Goal: Use online tool/utility: Utilize a website feature to perform a specific function

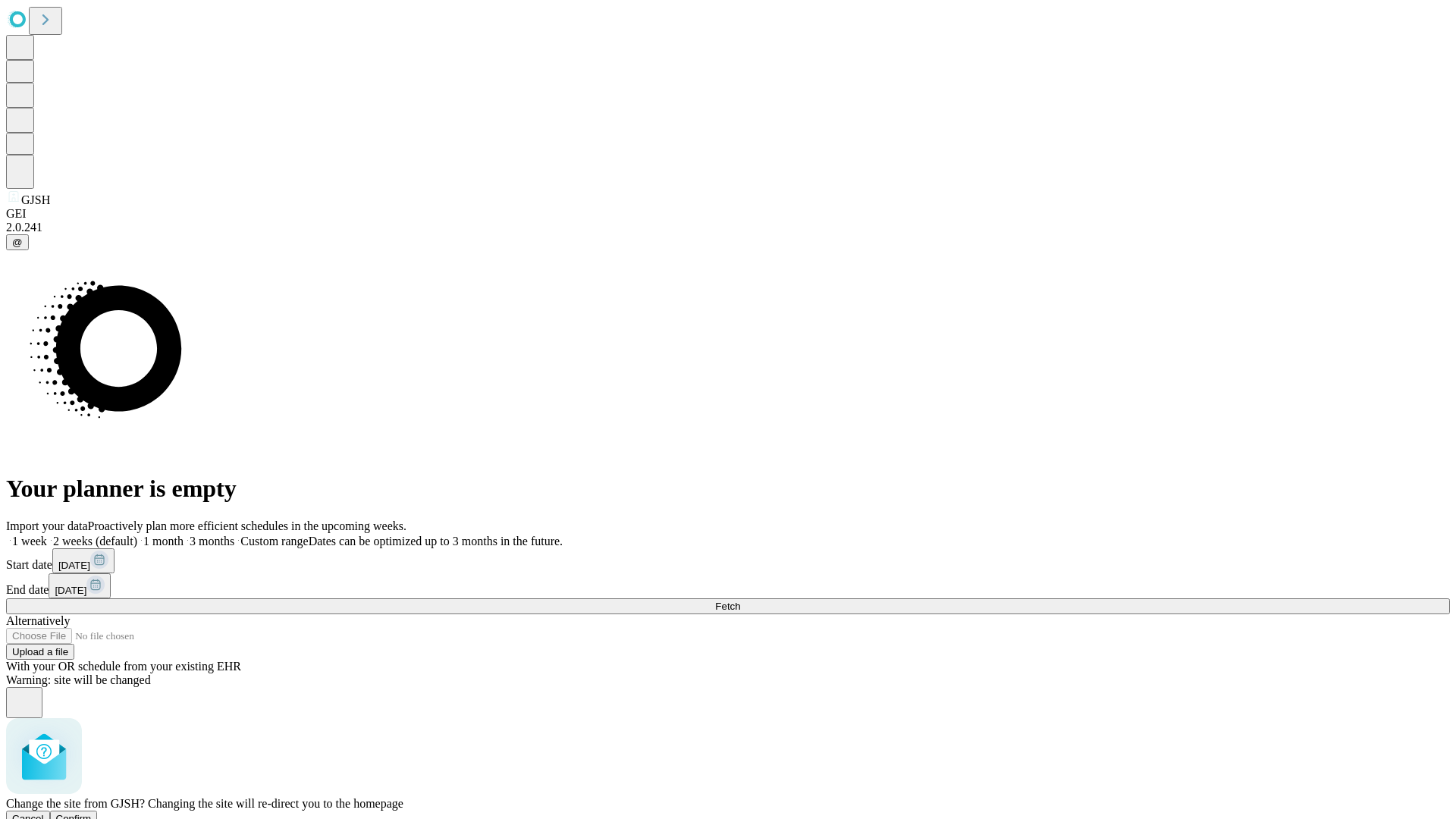
click at [92, 813] on span "Confirm" at bounding box center [74, 818] width 36 height 11
click at [138, 534] on label "2 weeks (default)" at bounding box center [92, 540] width 90 height 13
click at [740, 601] on span "Fetch" at bounding box center [727, 606] width 25 height 11
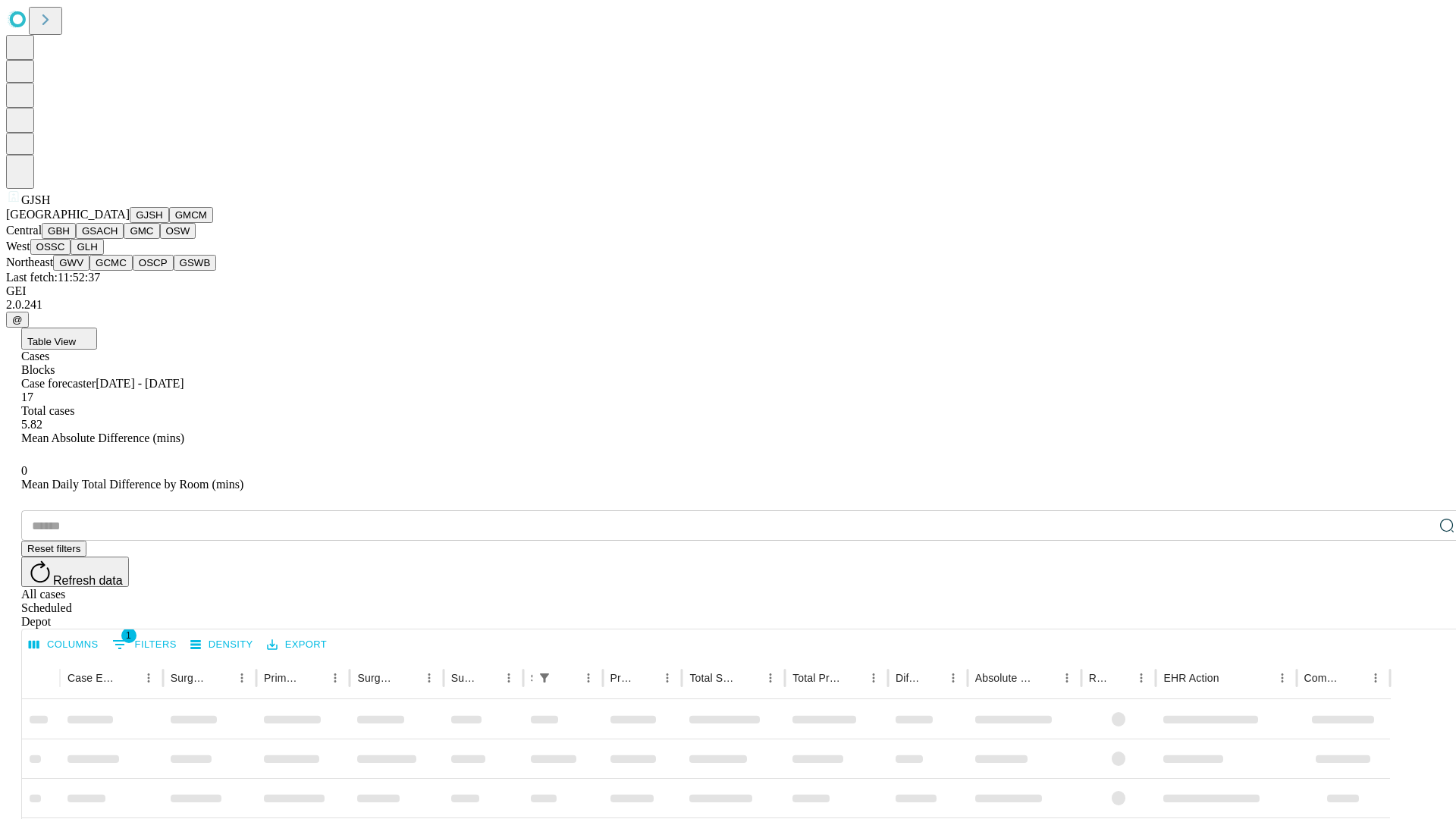
click at [169, 223] on button "GMCM" at bounding box center [191, 215] width 44 height 16
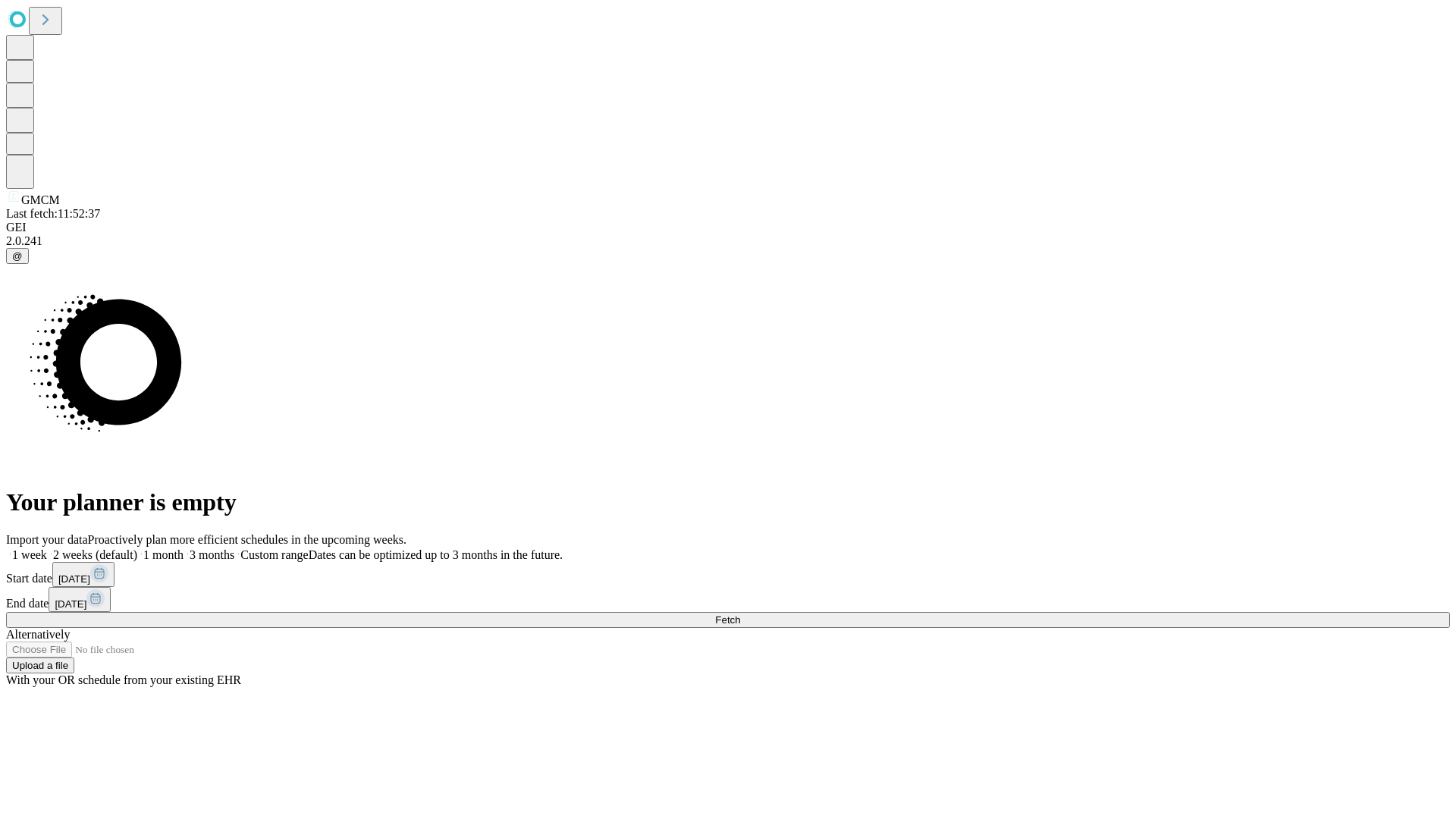
click at [138, 548] on label "2 weeks (default)" at bounding box center [92, 554] width 90 height 13
click at [740, 614] on span "Fetch" at bounding box center [727, 619] width 25 height 11
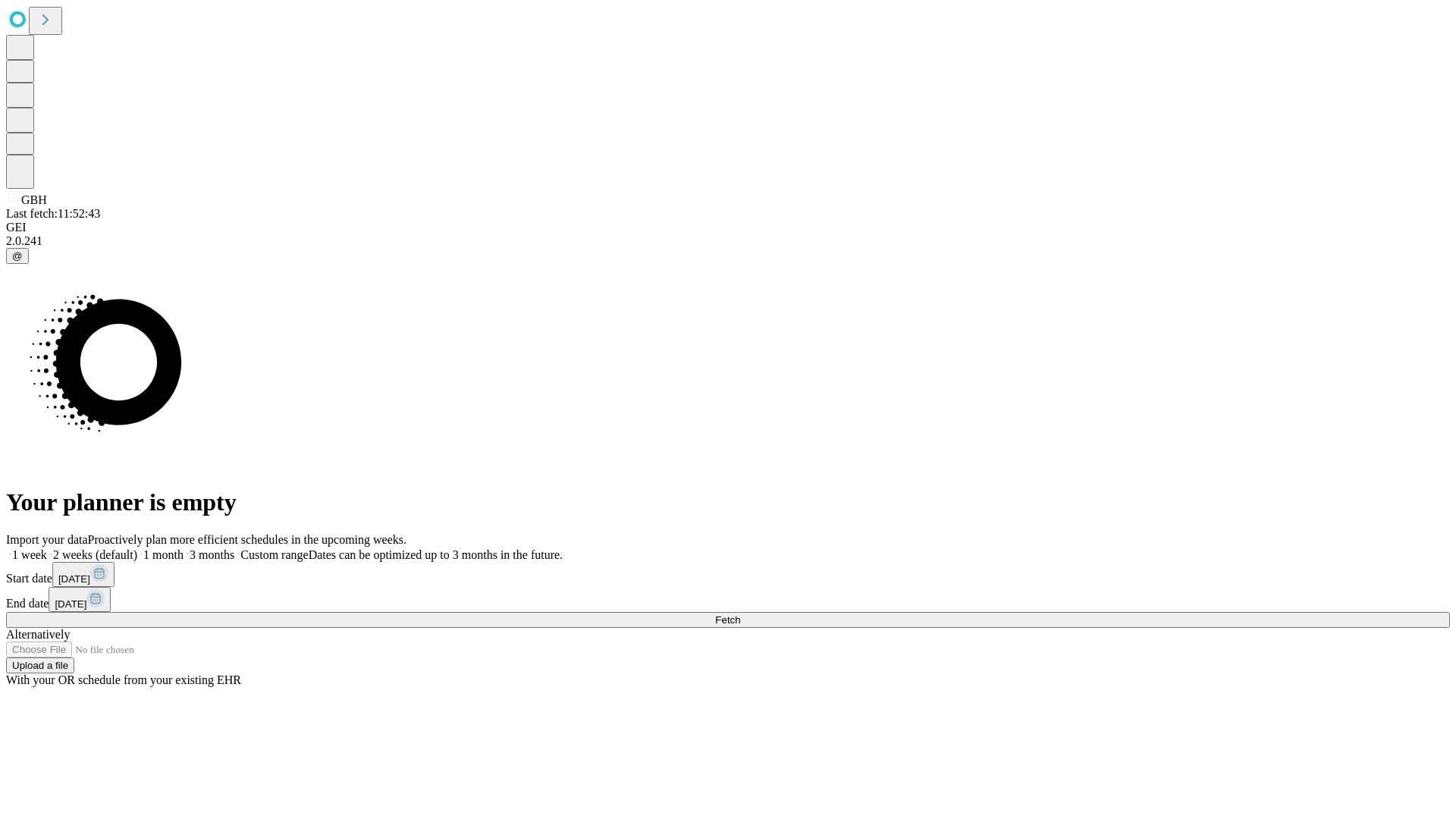
click at [740, 614] on span "Fetch" at bounding box center [727, 619] width 25 height 11
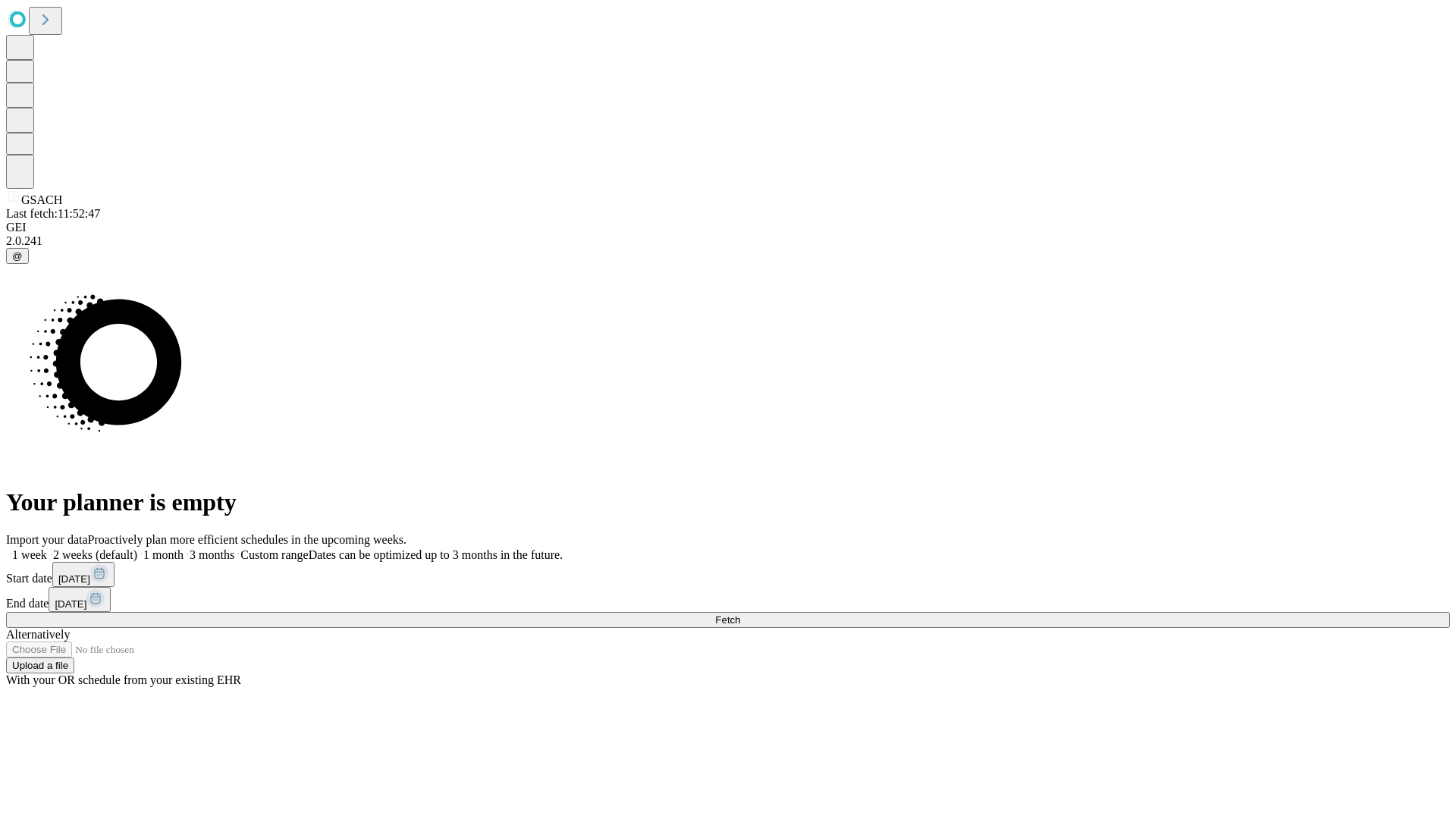
click at [138, 548] on label "2 weeks (default)" at bounding box center [92, 554] width 90 height 13
click at [740, 614] on span "Fetch" at bounding box center [727, 619] width 25 height 11
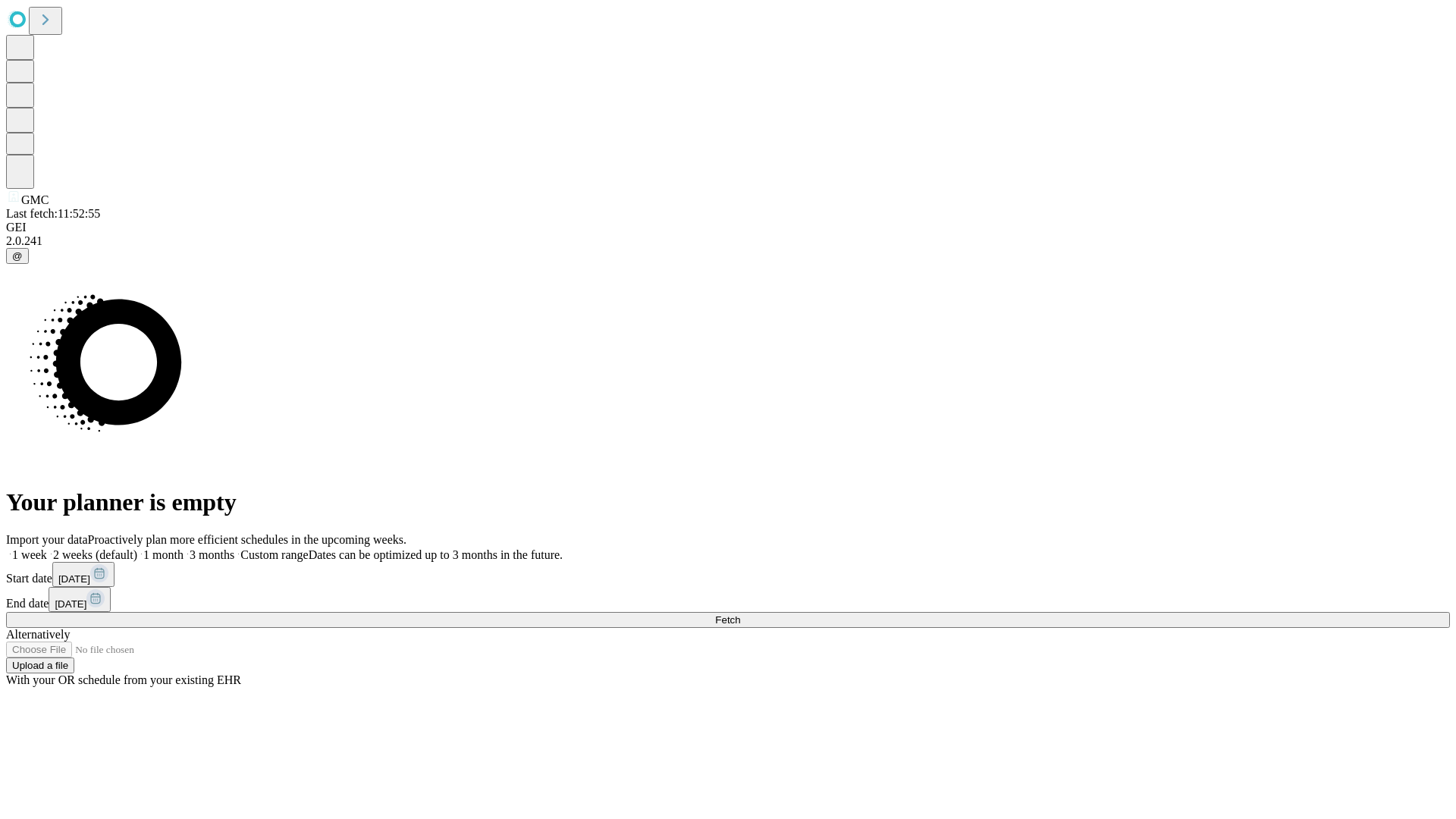
click at [138, 548] on label "2 weeks (default)" at bounding box center [92, 554] width 90 height 13
click at [740, 614] on span "Fetch" at bounding box center [727, 619] width 25 height 11
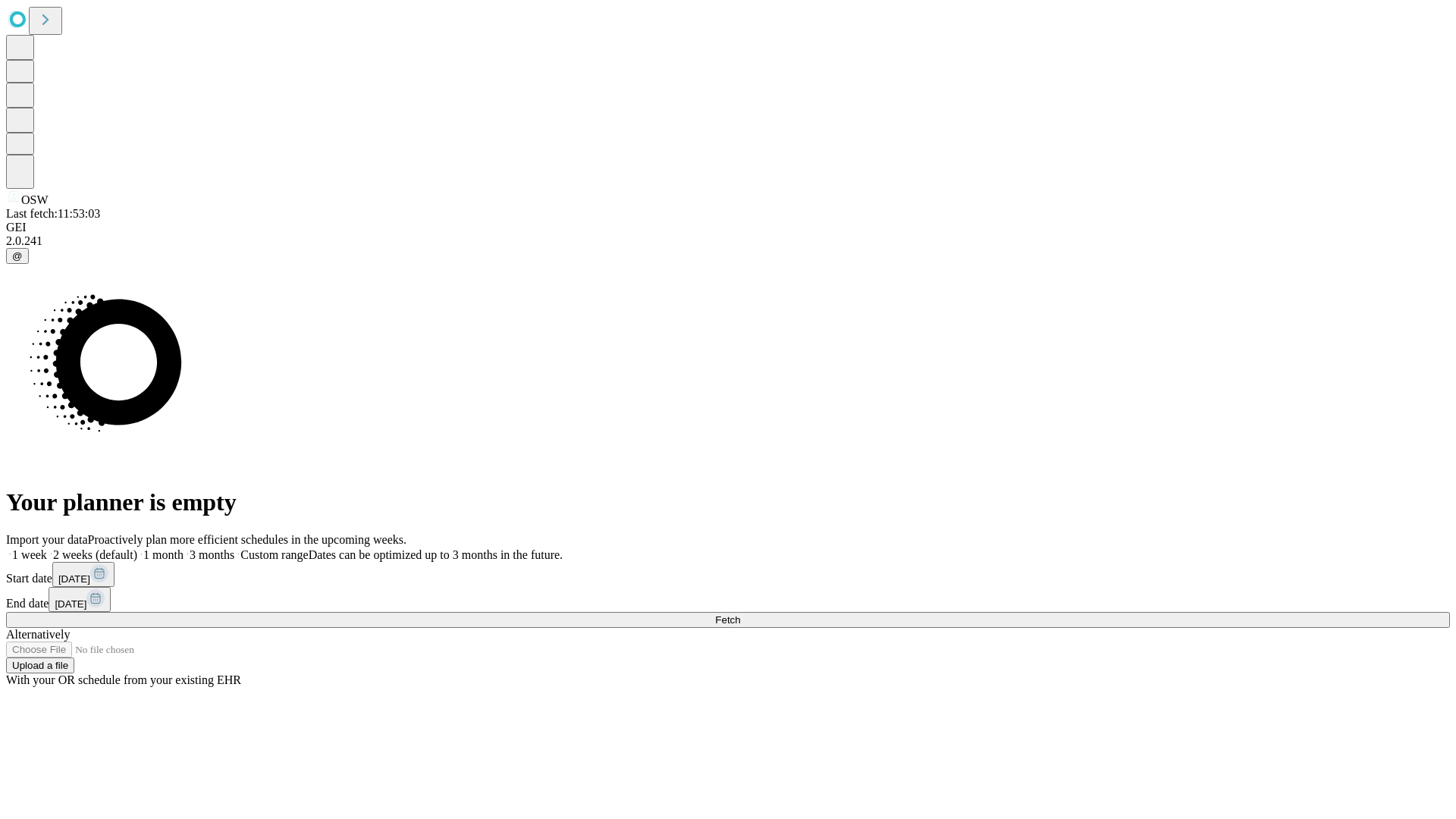
click at [740, 614] on span "Fetch" at bounding box center [727, 619] width 25 height 11
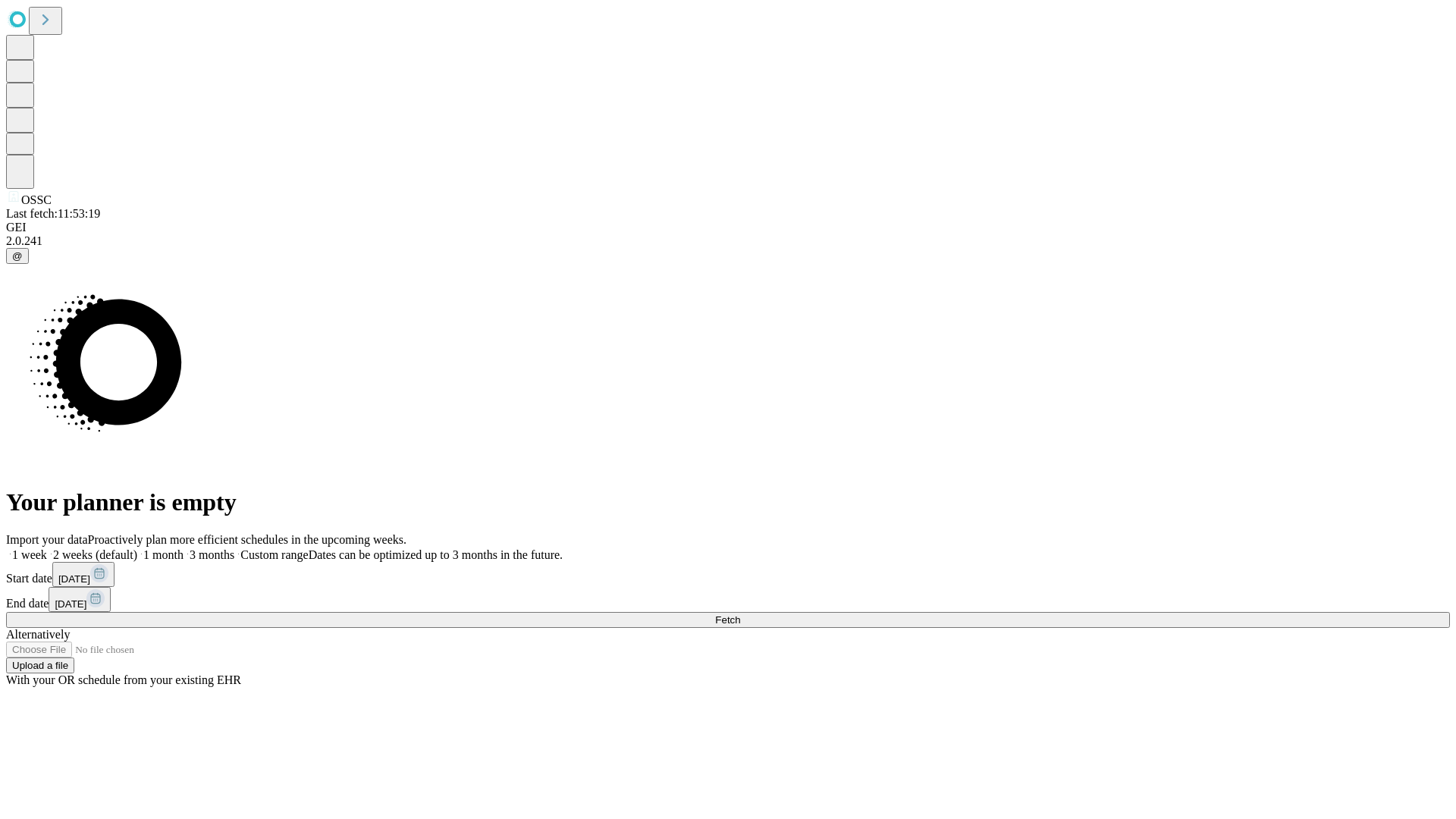
click at [740, 614] on span "Fetch" at bounding box center [727, 619] width 25 height 11
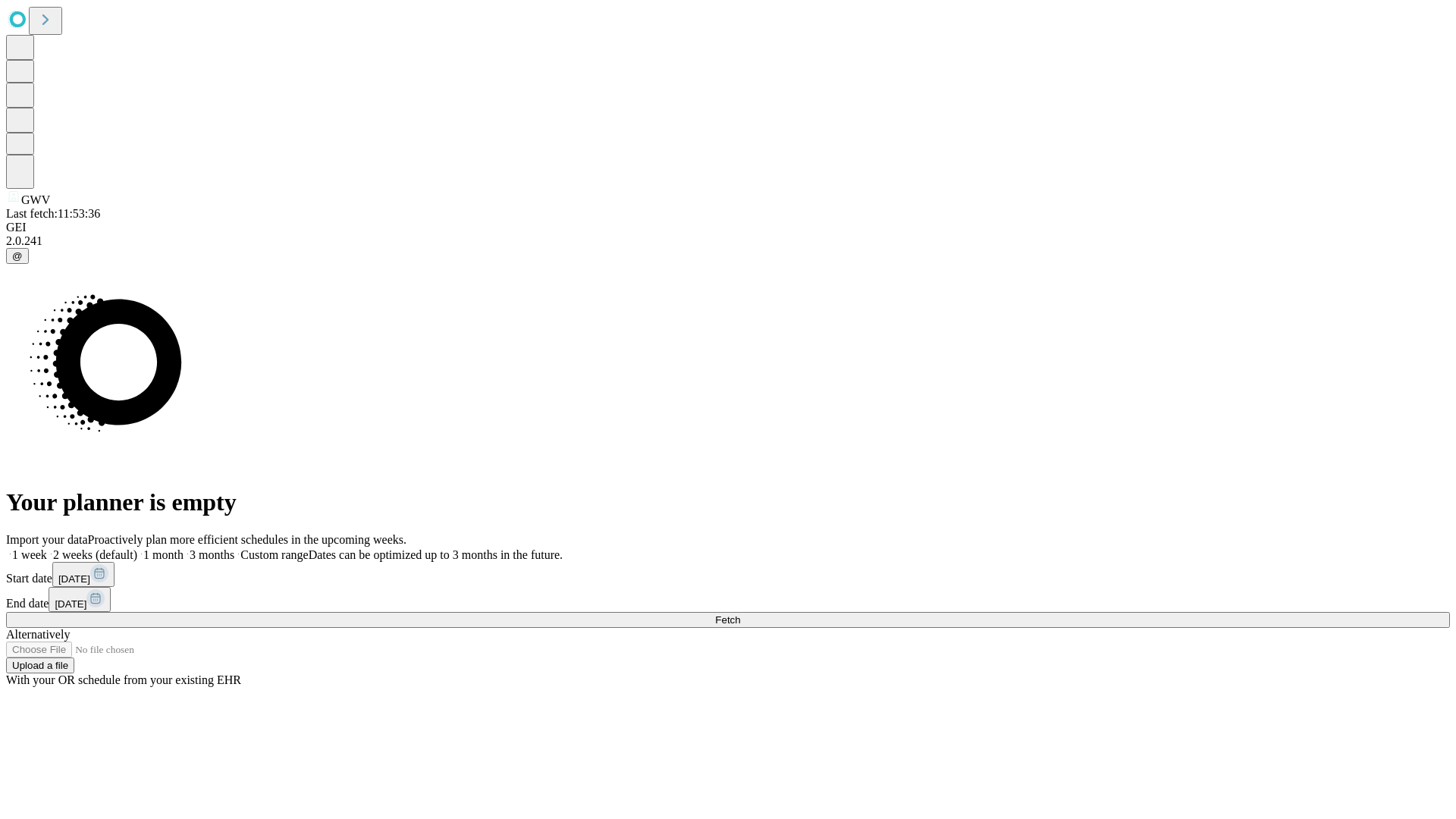
click at [138, 548] on label "2 weeks (default)" at bounding box center [92, 554] width 90 height 13
click at [740, 614] on span "Fetch" at bounding box center [727, 619] width 25 height 11
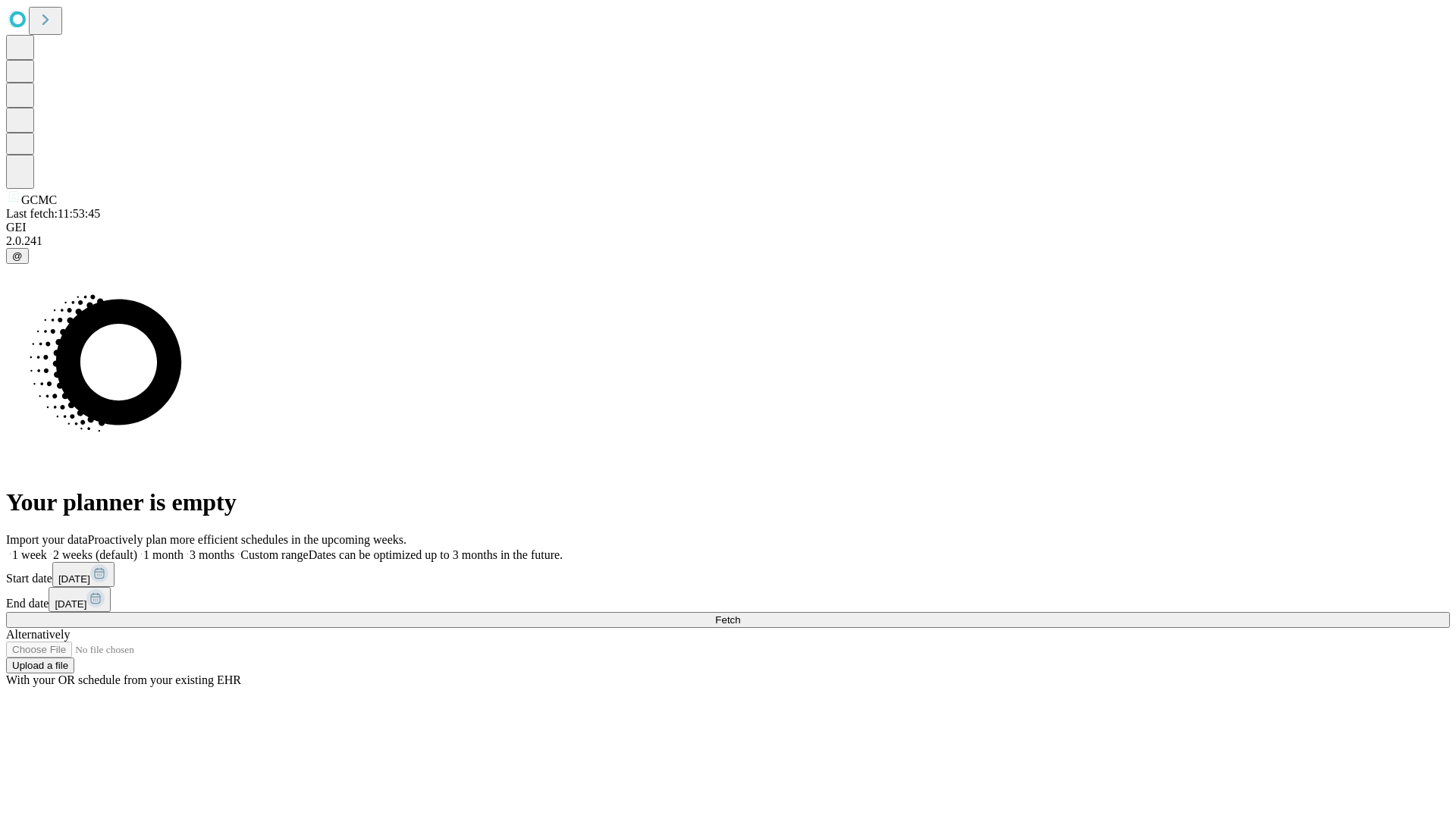
click at [138, 548] on label "2 weeks (default)" at bounding box center [92, 554] width 90 height 13
click at [740, 614] on span "Fetch" at bounding box center [727, 619] width 25 height 11
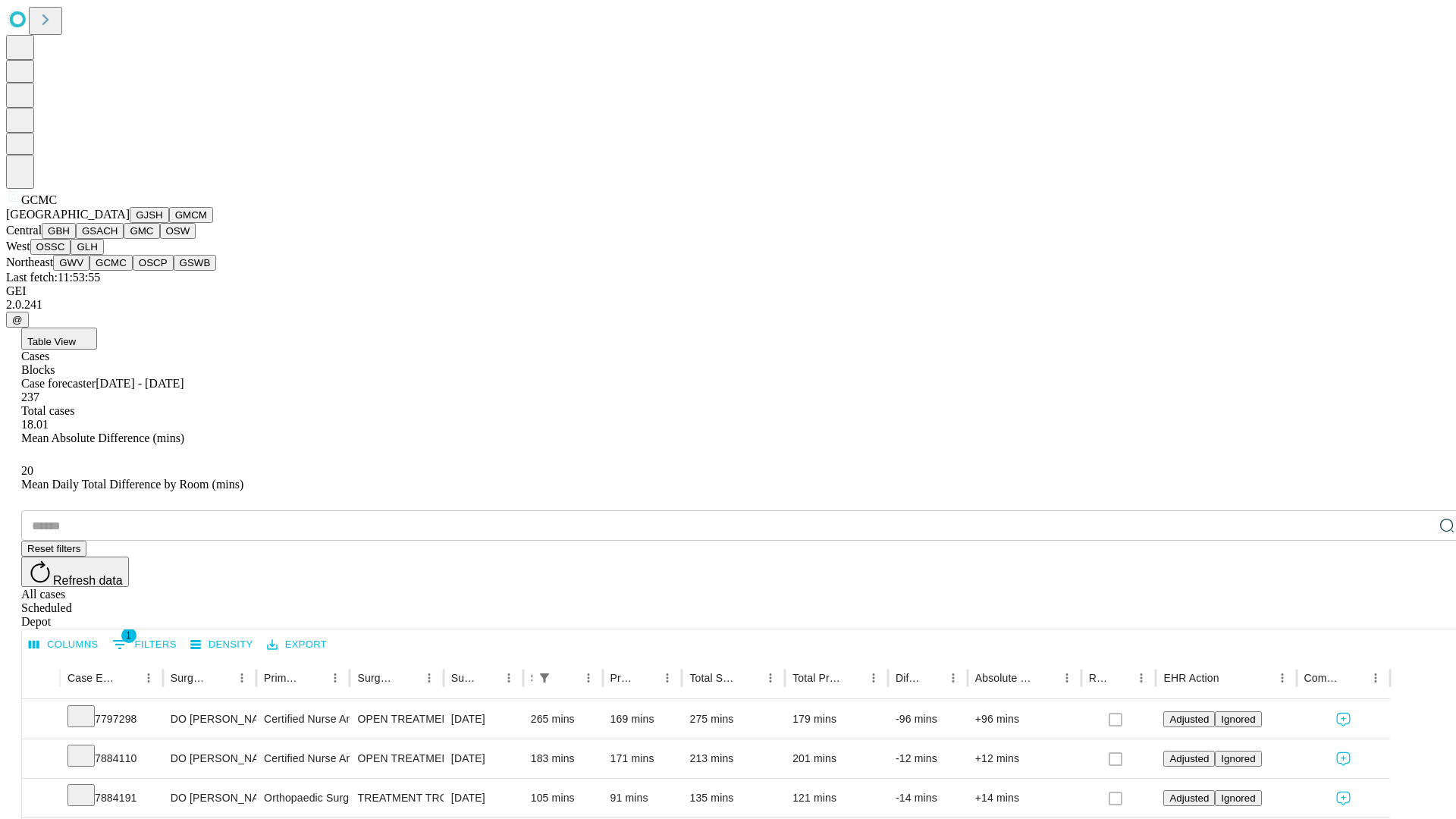
click at [133, 271] on button "OSCP" at bounding box center [153, 263] width 41 height 16
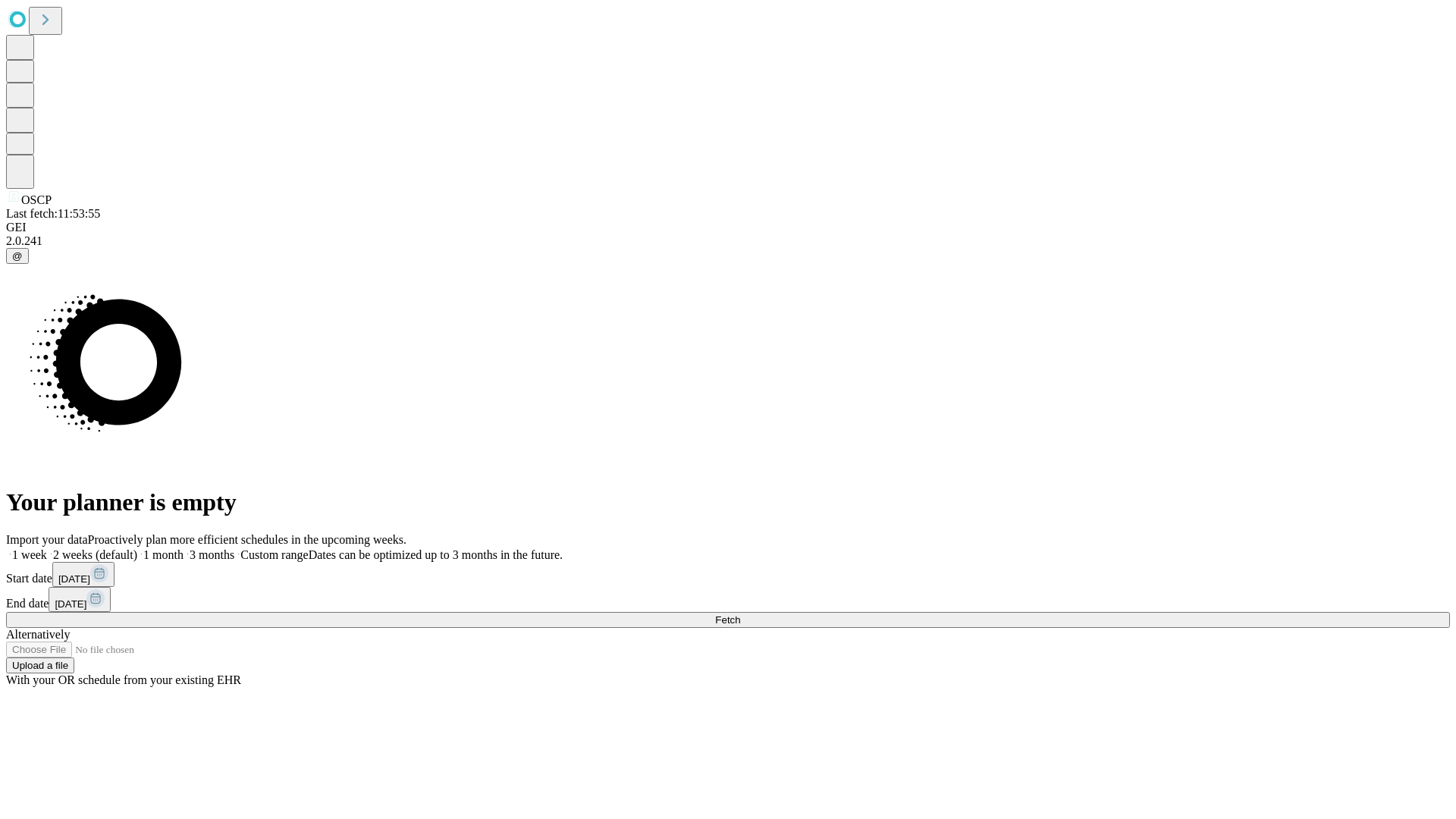
click at [138, 548] on label "2 weeks (default)" at bounding box center [92, 554] width 90 height 13
click at [740, 614] on span "Fetch" at bounding box center [727, 619] width 25 height 11
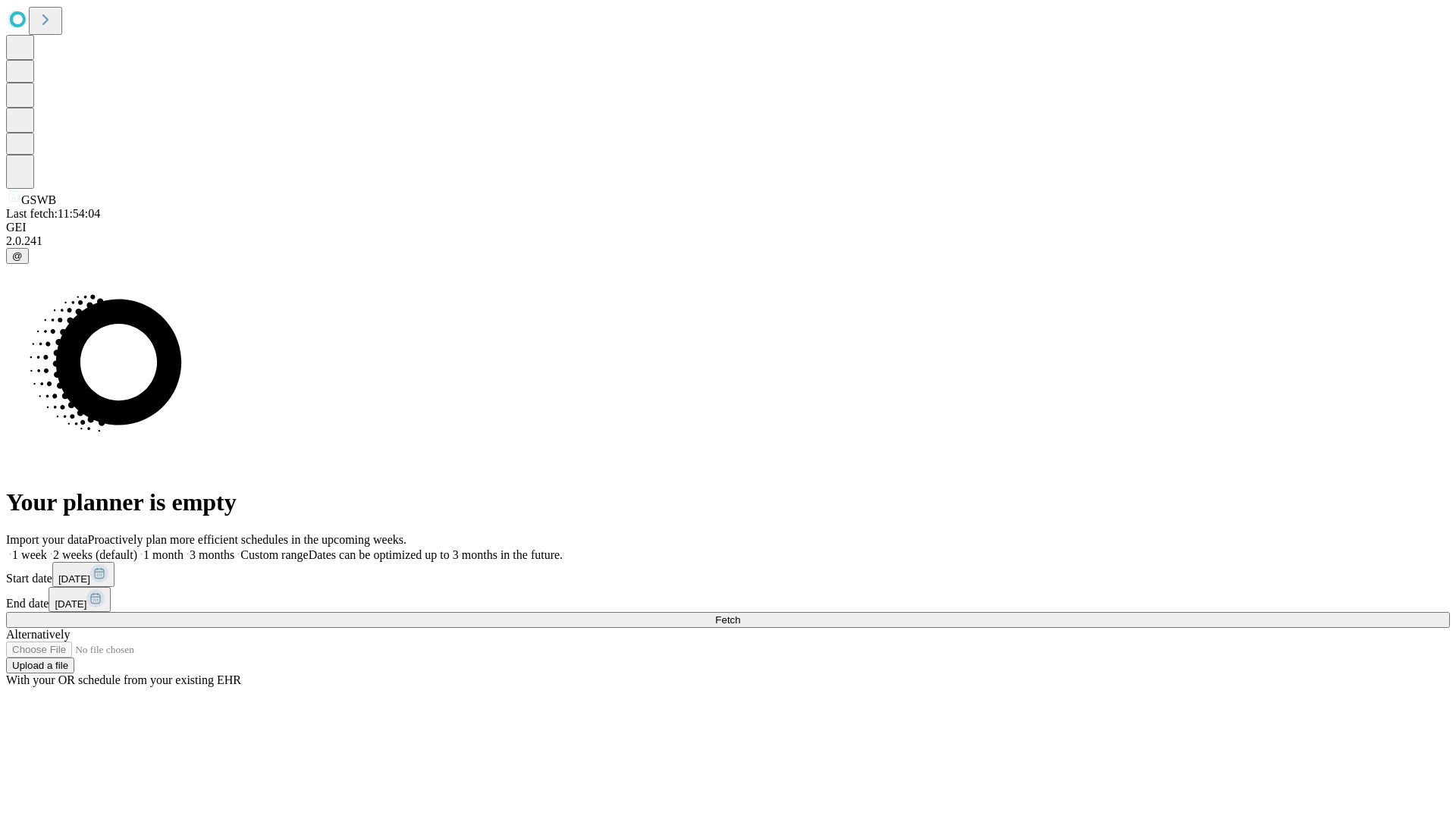
click at [138, 548] on label "2 weeks (default)" at bounding box center [92, 554] width 90 height 13
click at [740, 614] on span "Fetch" at bounding box center [727, 619] width 25 height 11
